Goal: Task Accomplishment & Management: Complete application form

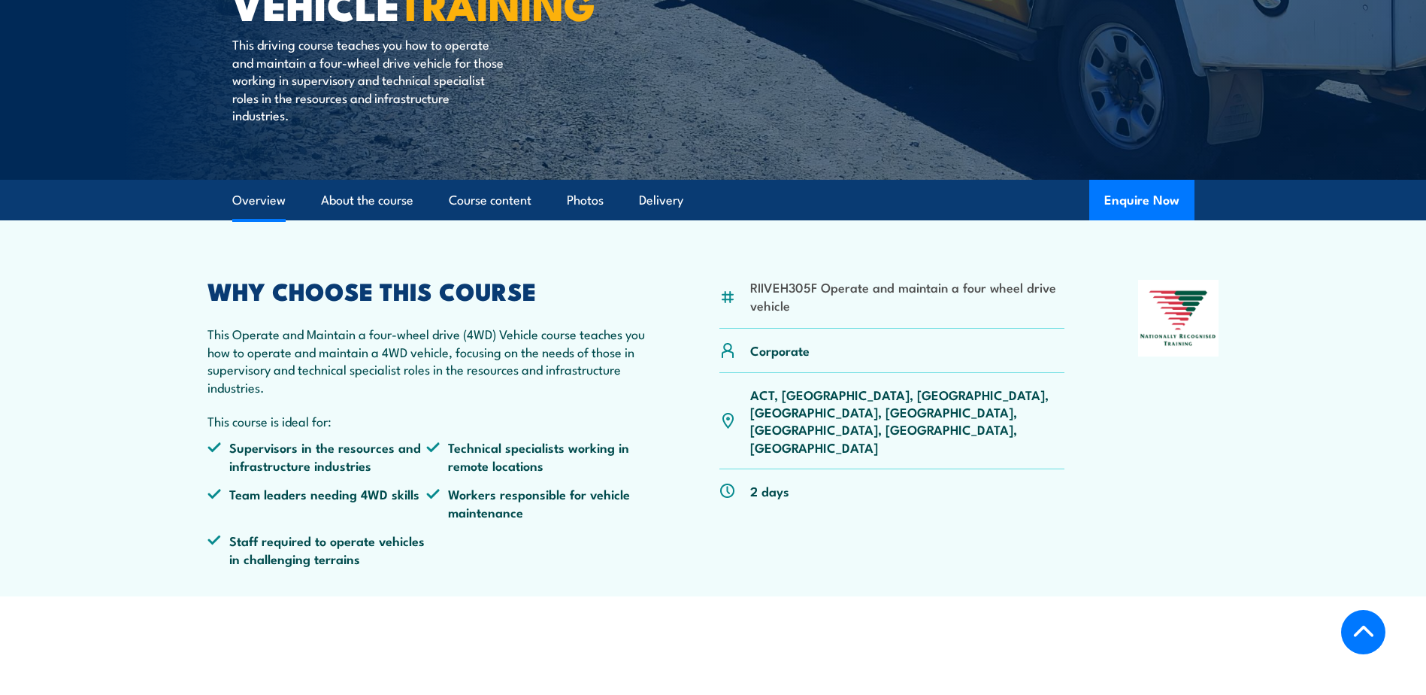
scroll to position [301, 0]
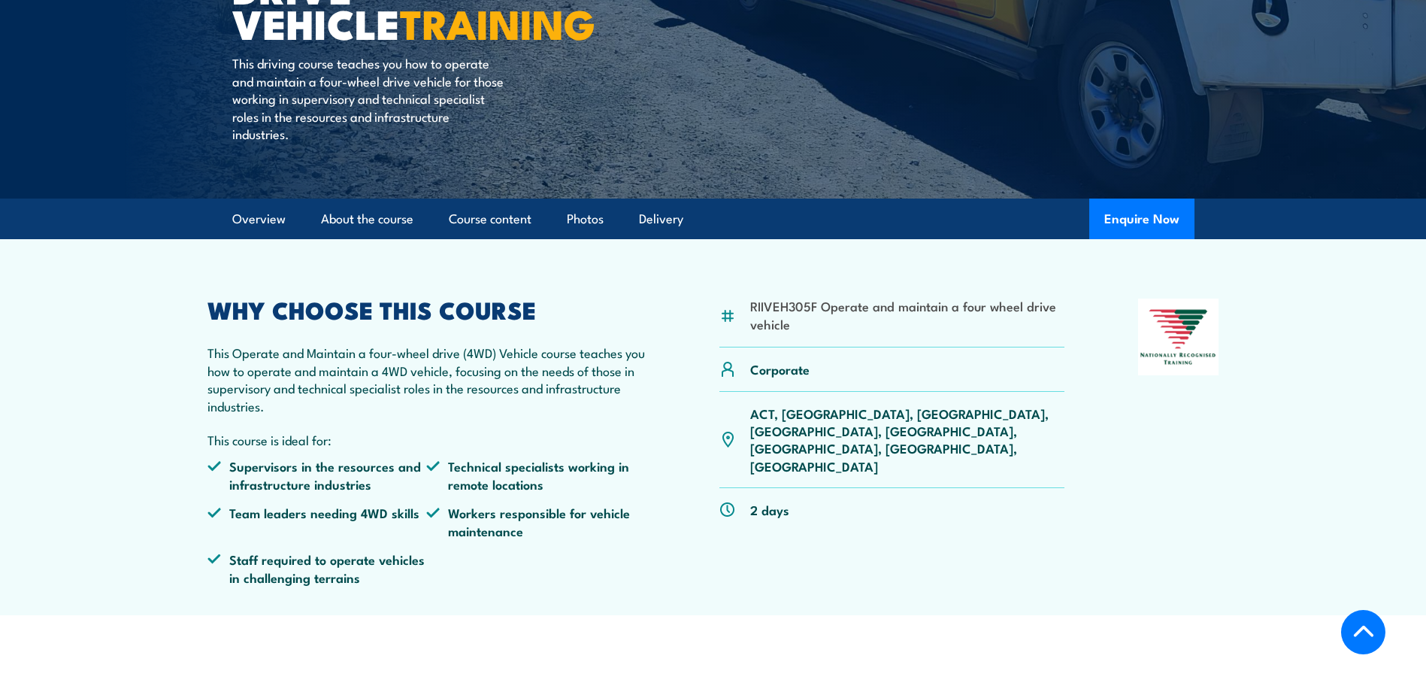
click at [1137, 215] on button "Enquire Now" at bounding box center [1141, 218] width 105 height 41
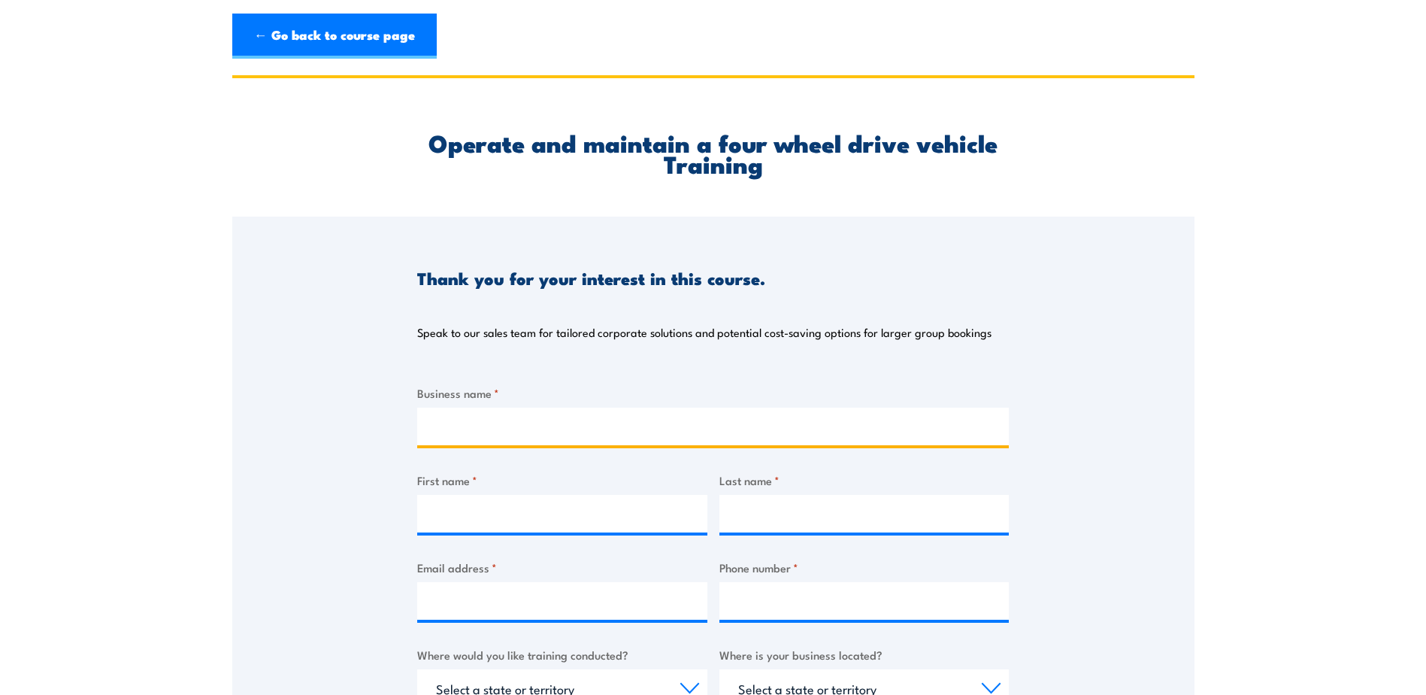
click at [655, 425] on input "Business name *" at bounding box center [713, 426] width 592 height 38
type input "Department of Water and Environmental Regulation"
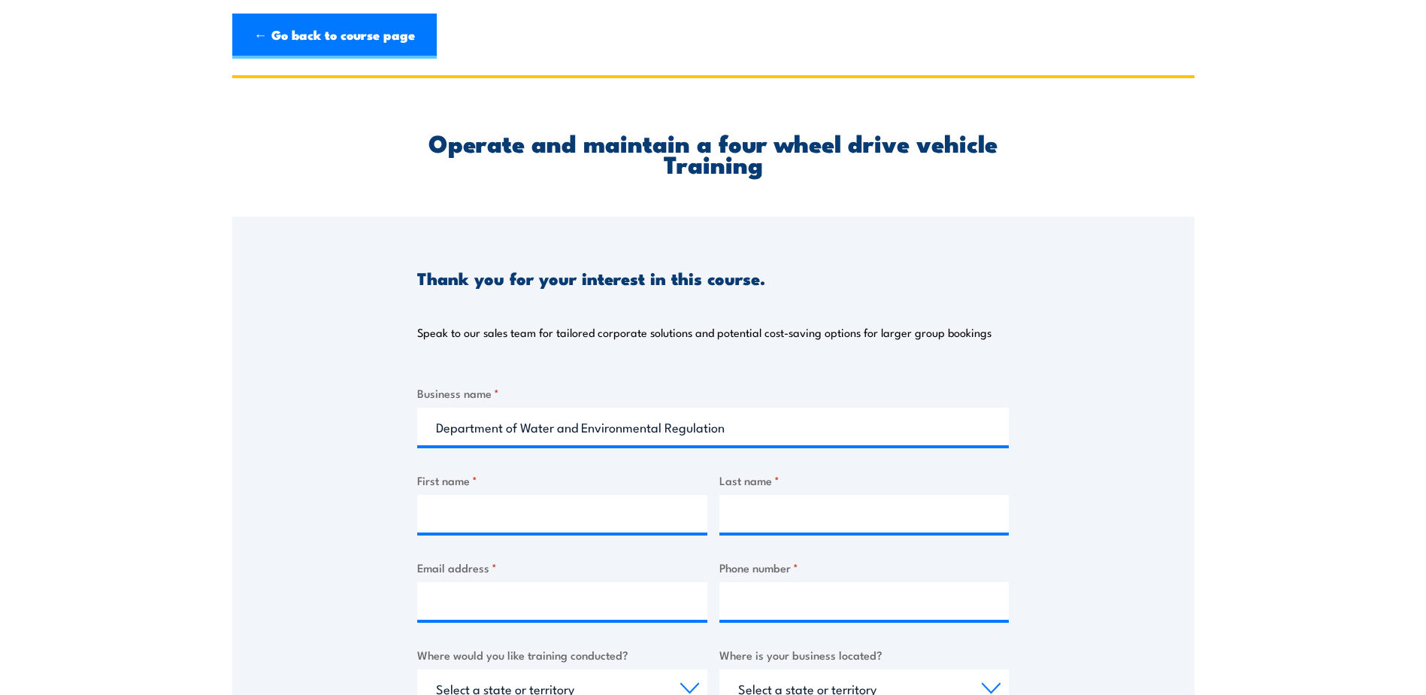
type input "[PERSON_NAME]"
type input "[PERSON_NAME][EMAIL_ADDRESS][PERSON_NAME][DOMAIN_NAME]"
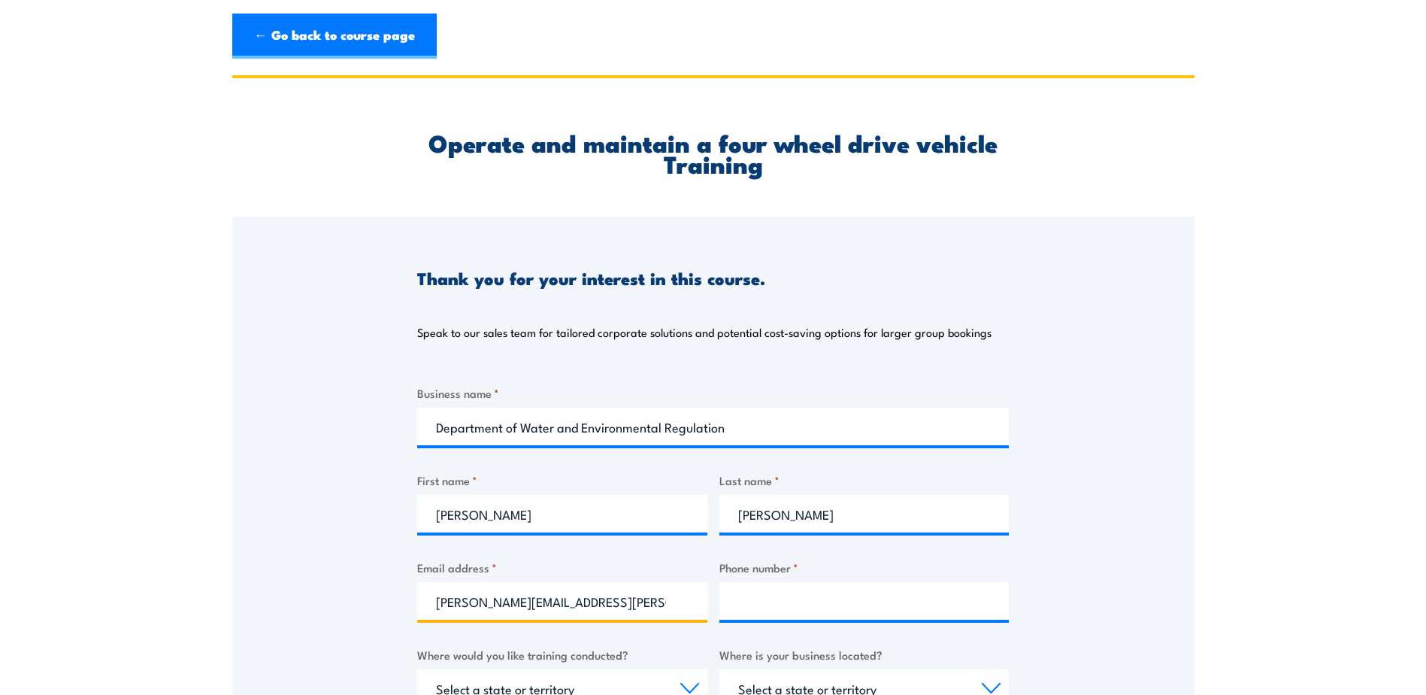
type input "0427787082"
select select "WA"
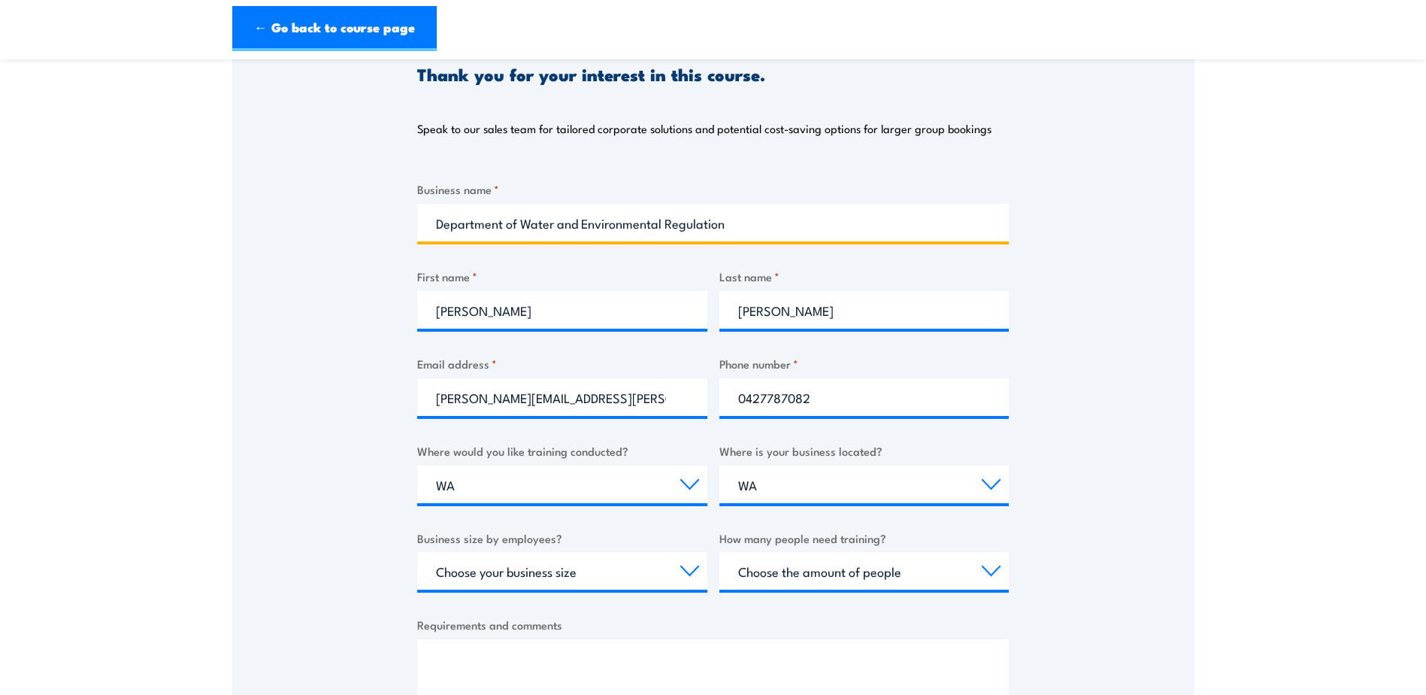
scroll to position [226, 0]
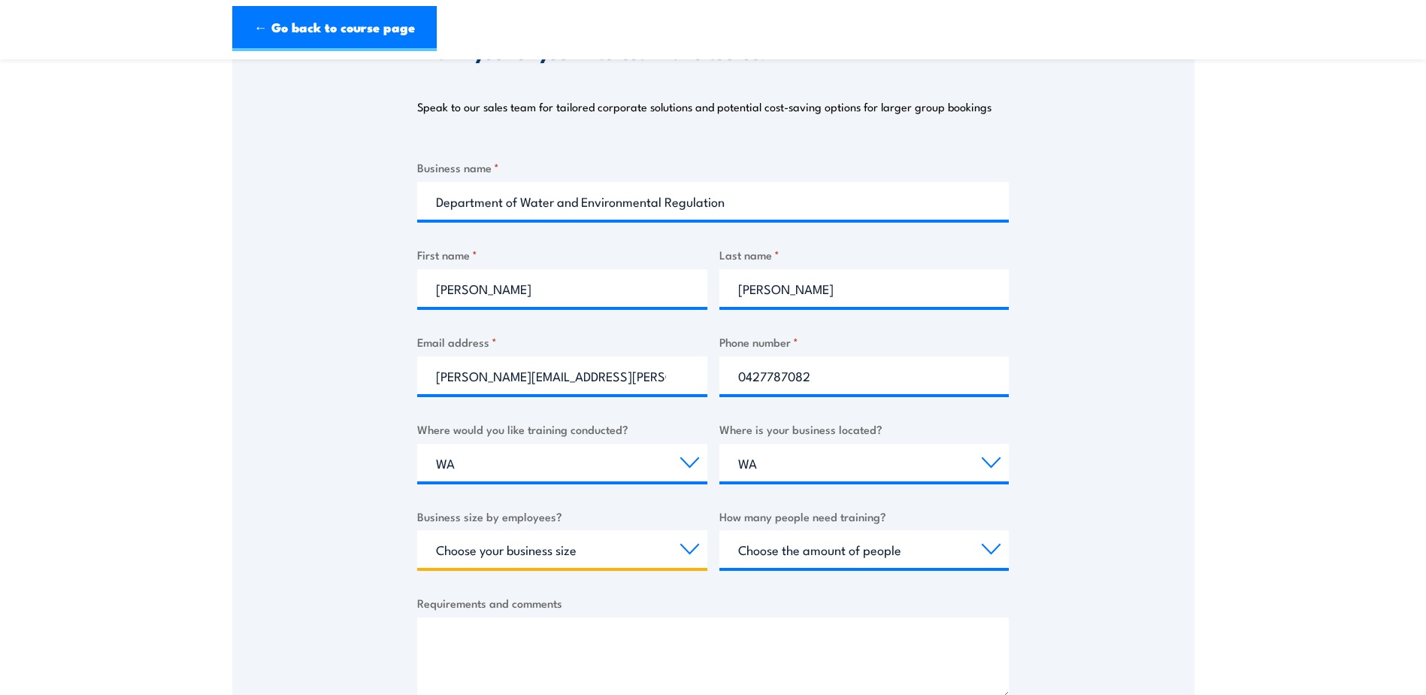
click at [619, 545] on select "Choose your business size 1 to 19 20 to 199 200+" at bounding box center [562, 549] width 290 height 38
select select "200+"
click at [417, 530] on select "Choose your business size 1 to 19 20 to 199 200+" at bounding box center [562, 549] width 290 height 38
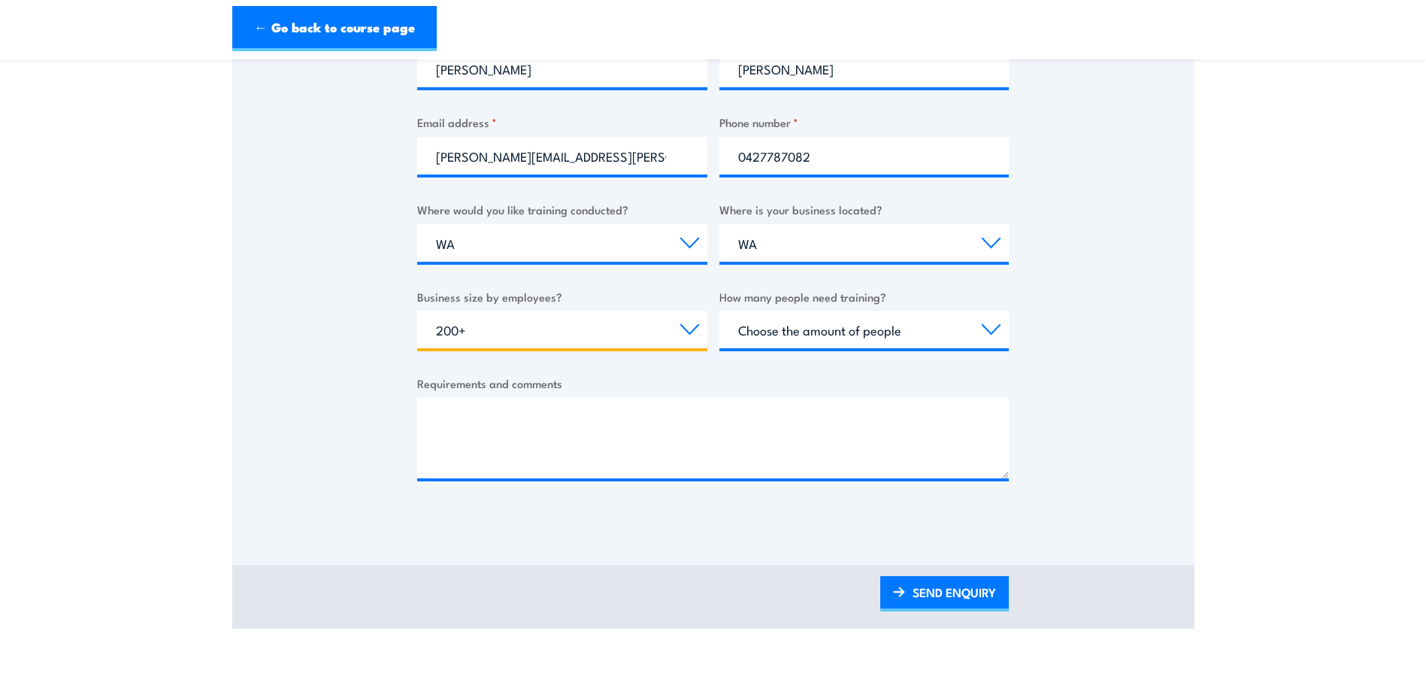
scroll to position [451, 0]
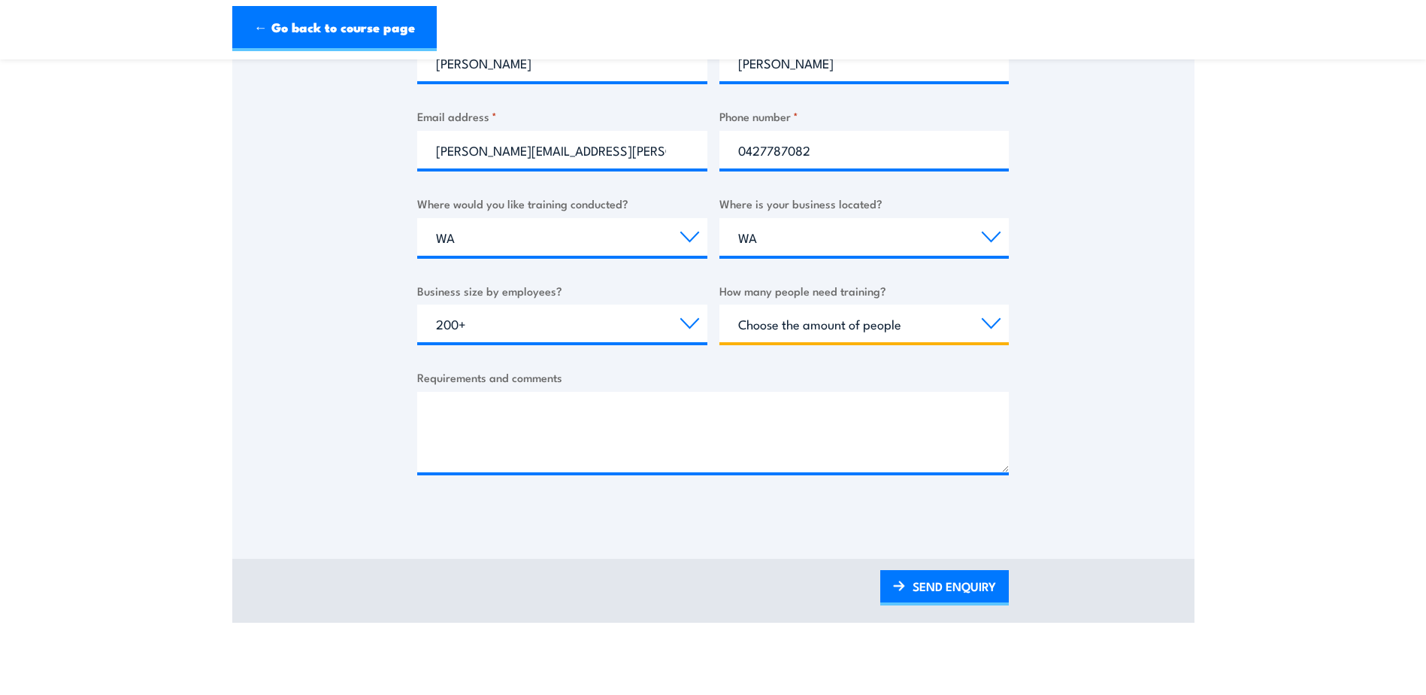
click at [809, 326] on select "Choose the amount of people 1 to 4 5 to 19 20+" at bounding box center [864, 323] width 290 height 38
select select "1 to 4"
click at [719, 304] on select "Choose the amount of people 1 to 4 5 to 19 20+" at bounding box center [864, 323] width 290 height 38
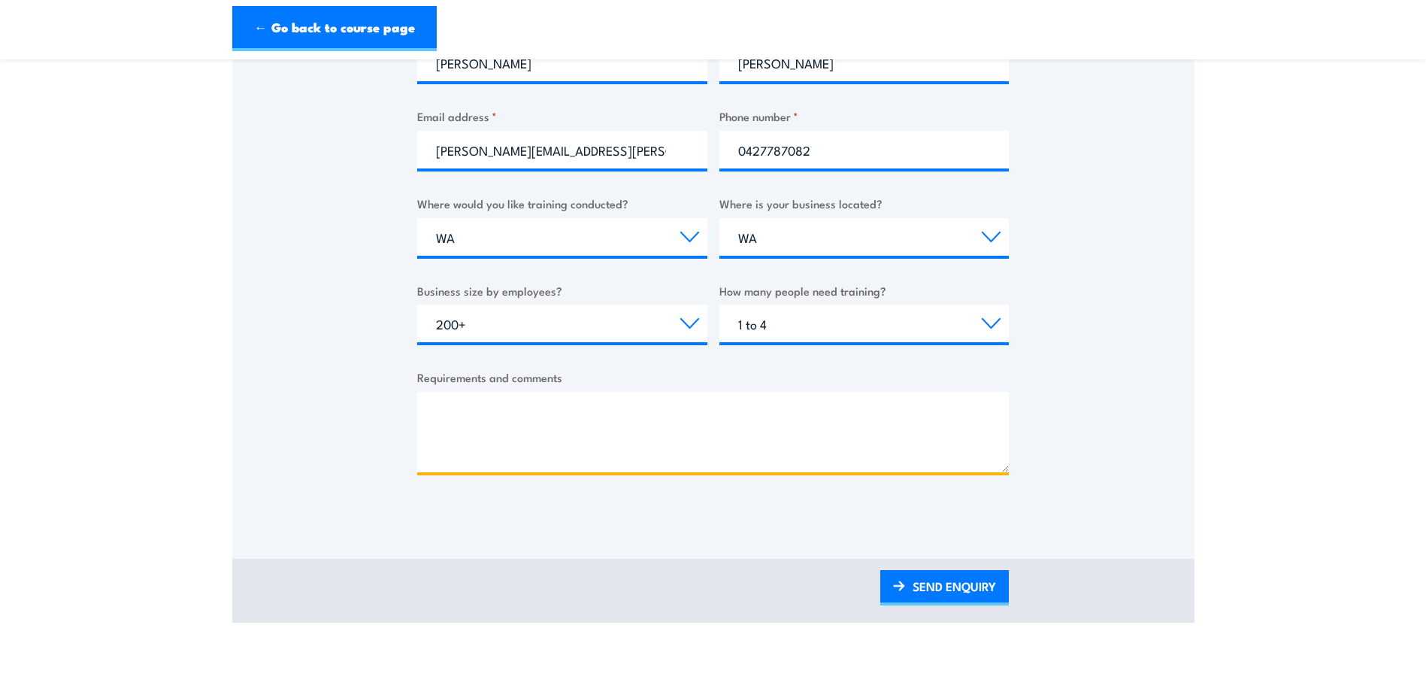
click at [646, 416] on textarea "Requirements and comments" at bounding box center [713, 432] width 592 height 80
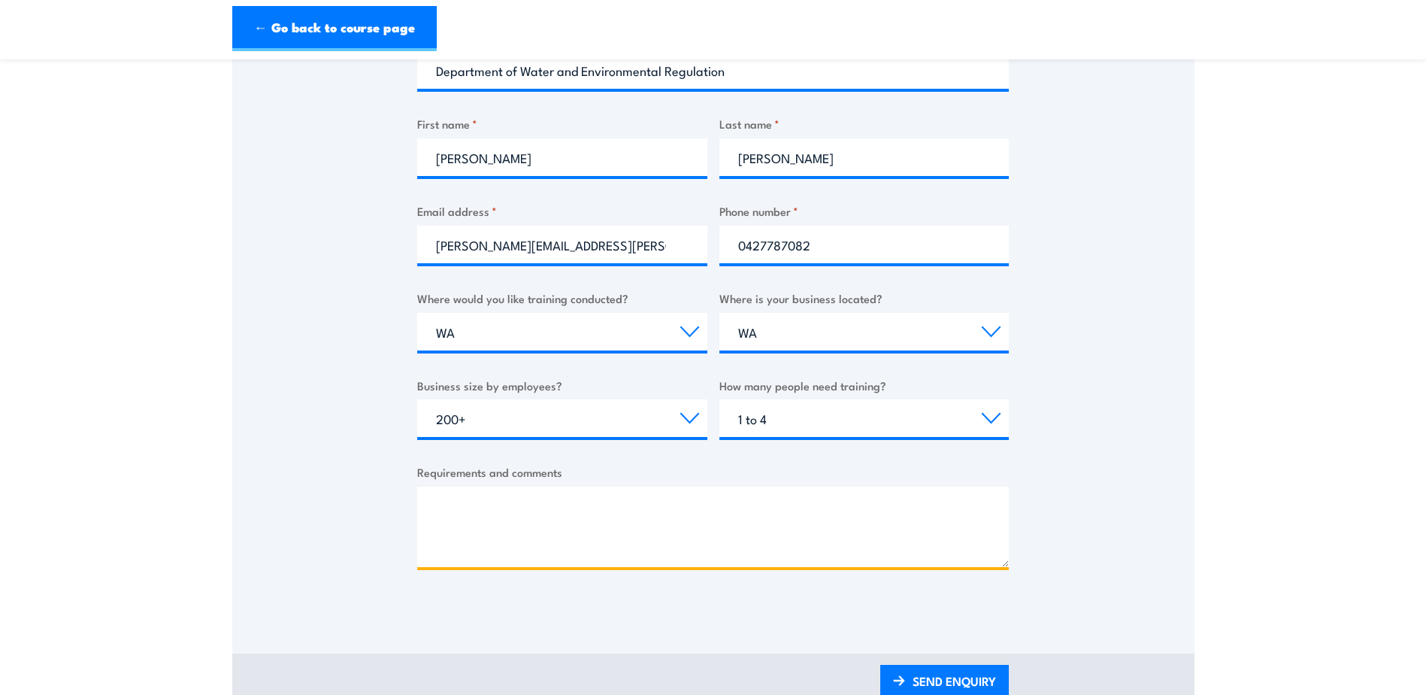
scroll to position [376, 0]
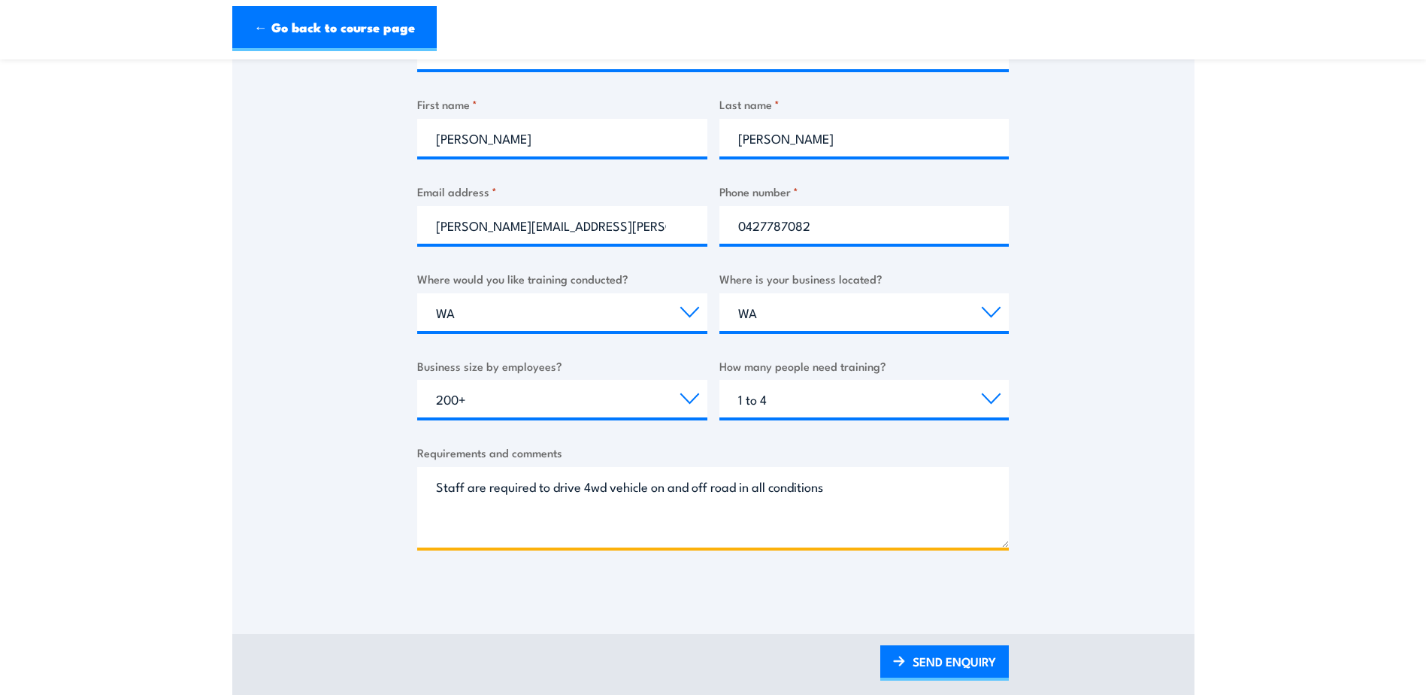
type textarea "Staff are required to drive 4wd vehicle on and off road in all conditions"
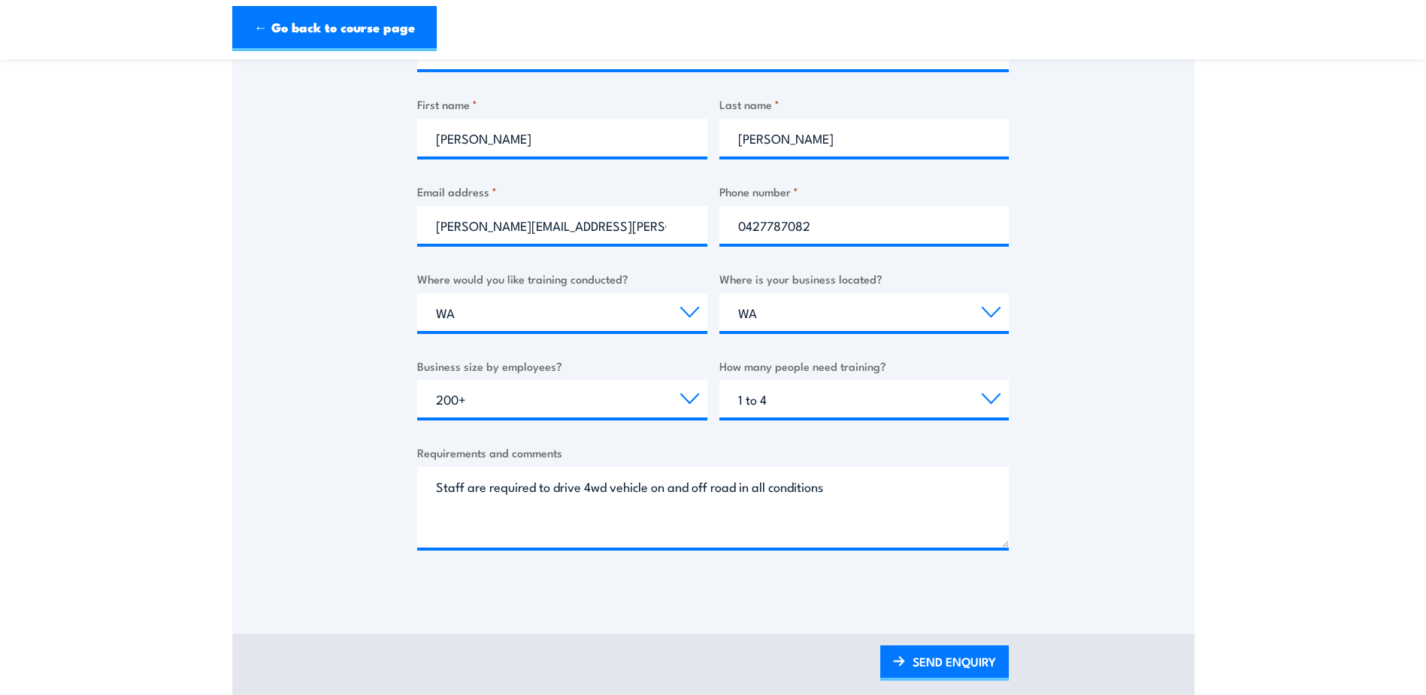
click at [949, 634] on div "Thank you for your interest in this course. Speak to our sales team for tailore…" at bounding box center [713, 237] width 962 height 793
click at [949, 656] on link "SEND ENQUIRY" at bounding box center [944, 662] width 129 height 35
click at [979, 654] on link "SEND ENQUIRY" at bounding box center [944, 662] width 129 height 35
